Goal: Task Accomplishment & Management: Manage account settings

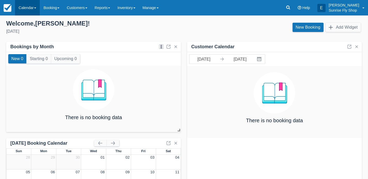
click at [32, 6] on link "Calendar" at bounding box center [27, 7] width 25 height 15
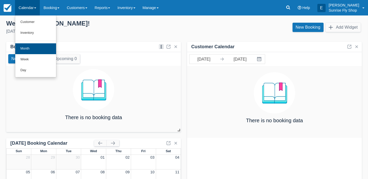
click at [31, 46] on link "Month" at bounding box center [35, 48] width 41 height 11
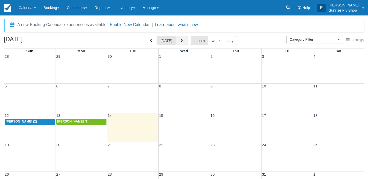
click at [183, 41] on button "button" at bounding box center [182, 40] width 12 height 9
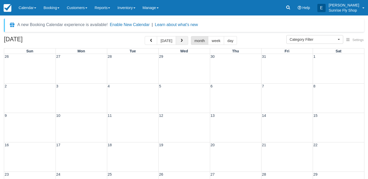
click at [183, 41] on button "button" at bounding box center [182, 40] width 12 height 9
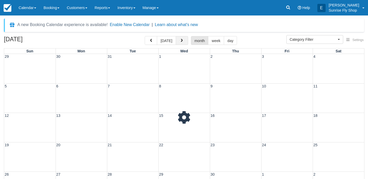
click at [183, 41] on button "button" at bounding box center [182, 40] width 12 height 9
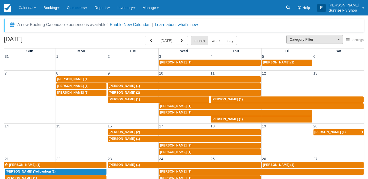
click at [292, 43] on button "Category Filter" at bounding box center [314, 39] width 57 height 9
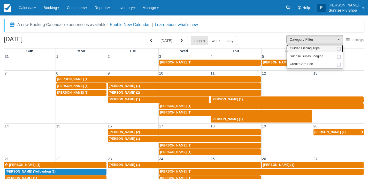
click at [294, 49] on span "Guided Fishing Trips" at bounding box center [305, 48] width 30 height 5
select select "2"
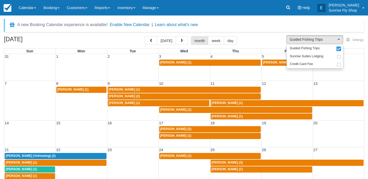
click at [175, 128] on span "[PERSON_NAME] (2)" at bounding box center [175, 129] width 31 height 4
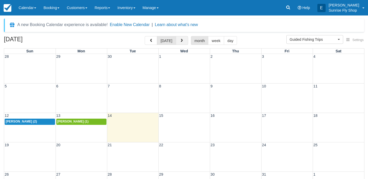
click at [180, 40] on span "button" at bounding box center [182, 41] width 4 height 4
